Goal: Transaction & Acquisition: Subscribe to service/newsletter

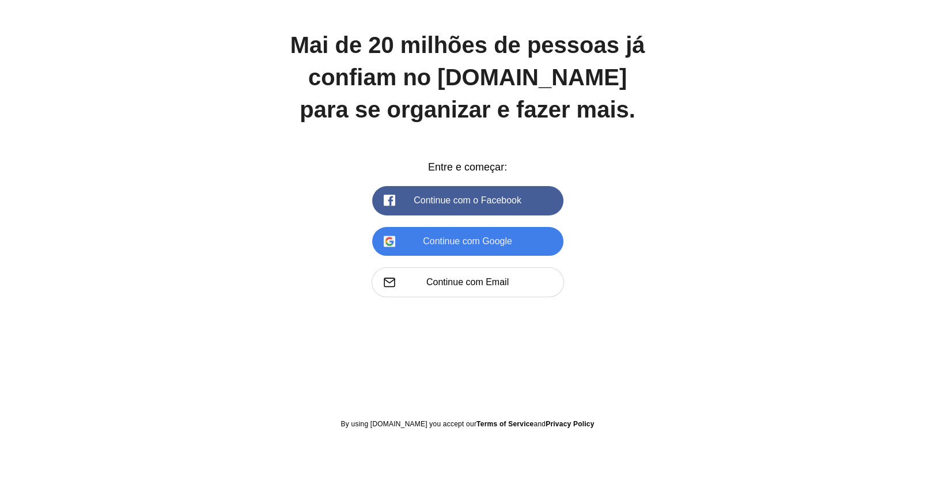
click at [482, 245] on button "Continue com Google" at bounding box center [467, 241] width 191 height 29
